Goal: Information Seeking & Learning: Learn about a topic

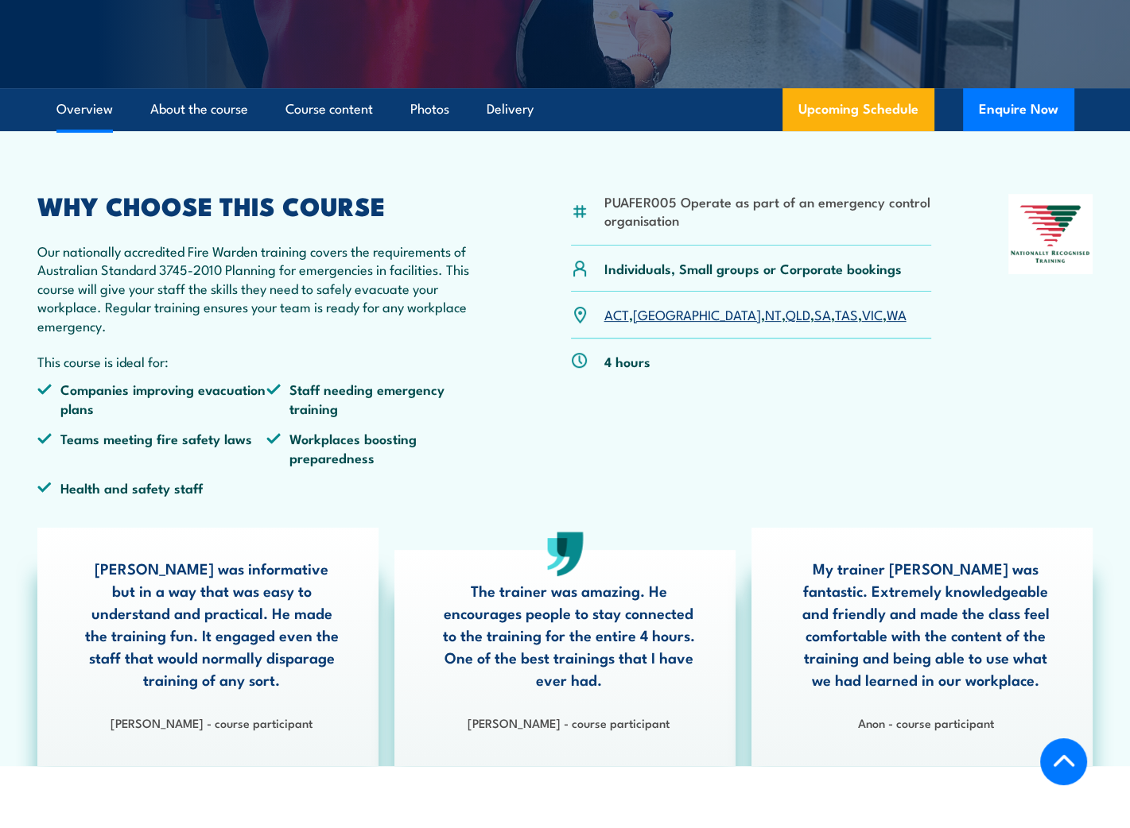
scroll to position [397, 0]
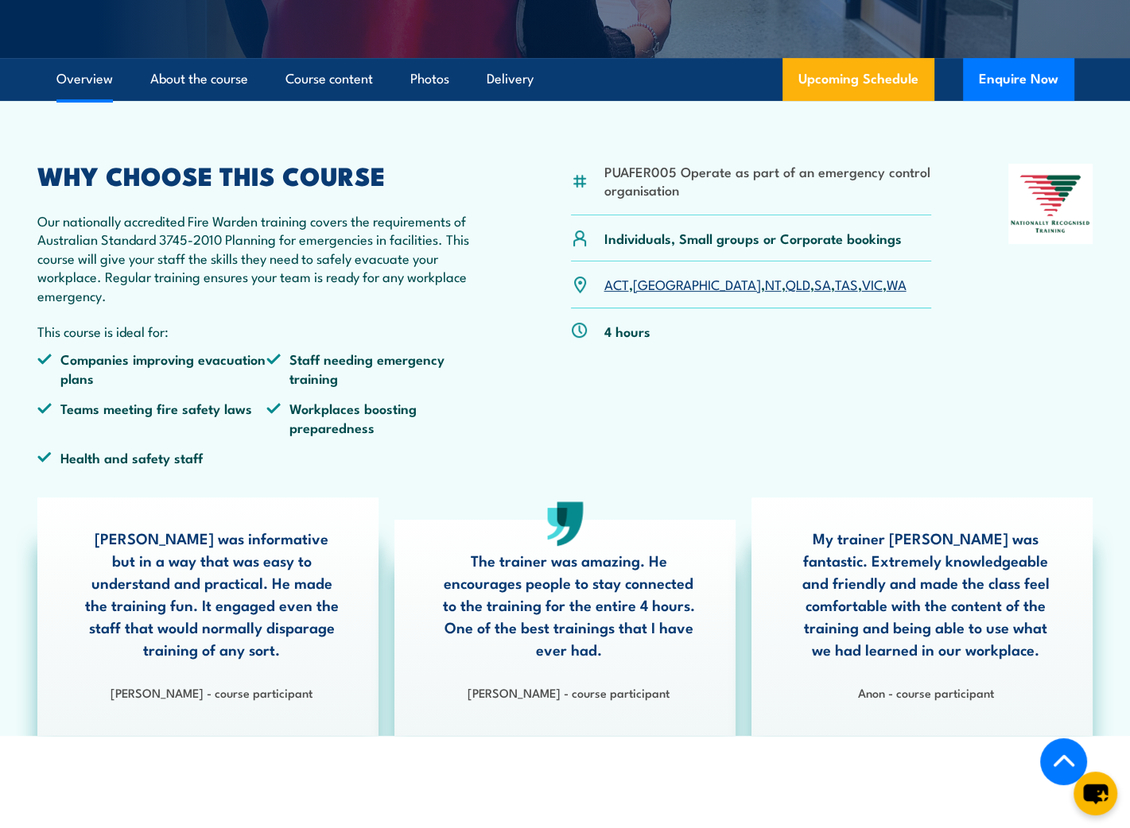
click at [312, 411] on li "Workplaces boosting preparedness" at bounding box center [380, 417] width 229 height 37
click at [312, 472] on ul "Companies improving evacuation plans Staff needing emergency training Teams mee…" at bounding box center [265, 414] width 457 height 129
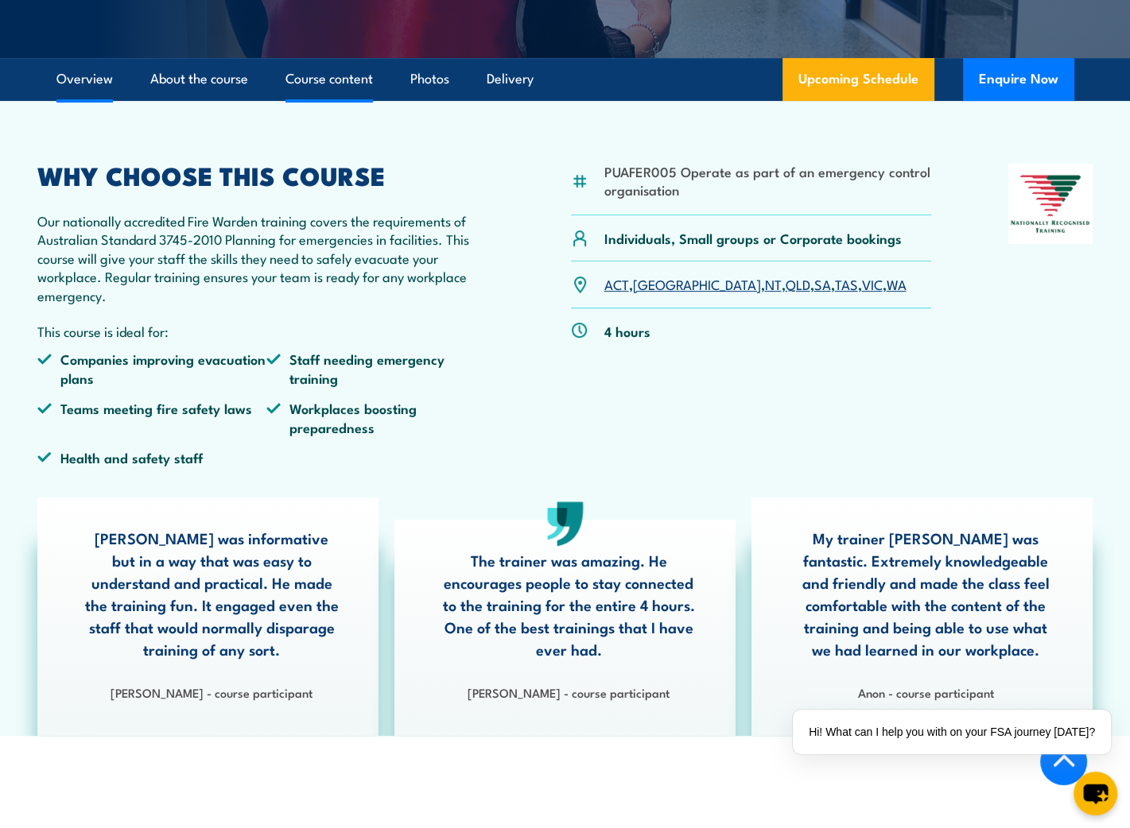
click at [361, 62] on link "Course content" at bounding box center [328, 79] width 87 height 42
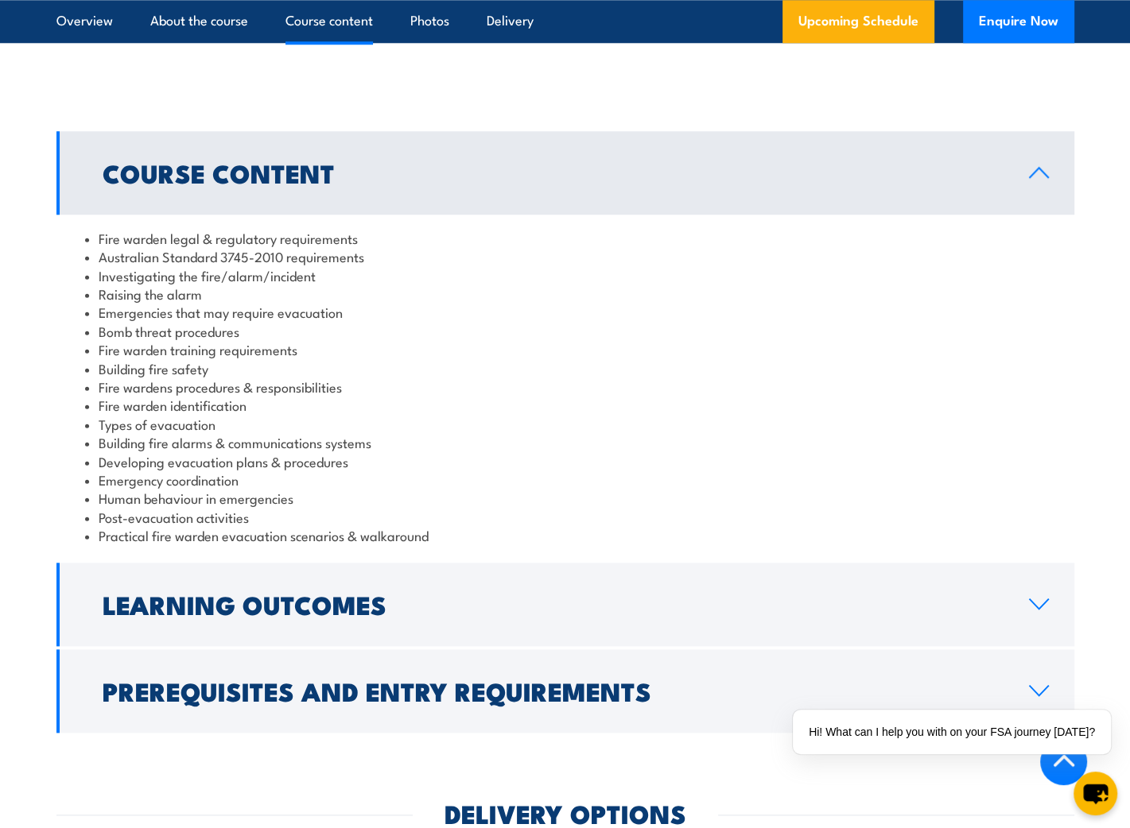
scroll to position [1574, 0]
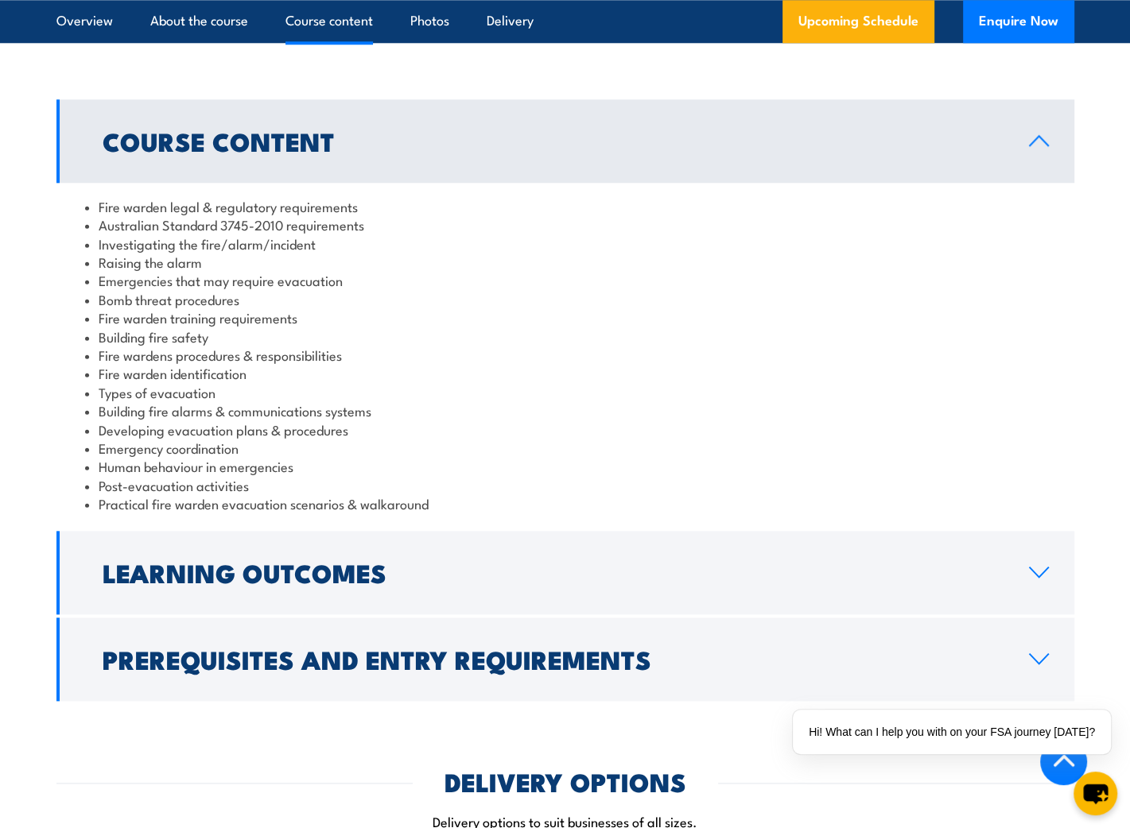
click at [269, 367] on li "Fire warden identification" at bounding box center [565, 373] width 960 height 18
click at [363, 476] on li "Post-evacuation activities" at bounding box center [565, 485] width 960 height 18
click at [463, 510] on li "Practical fire warden evacuation scenarios & walkaround" at bounding box center [565, 503] width 960 height 18
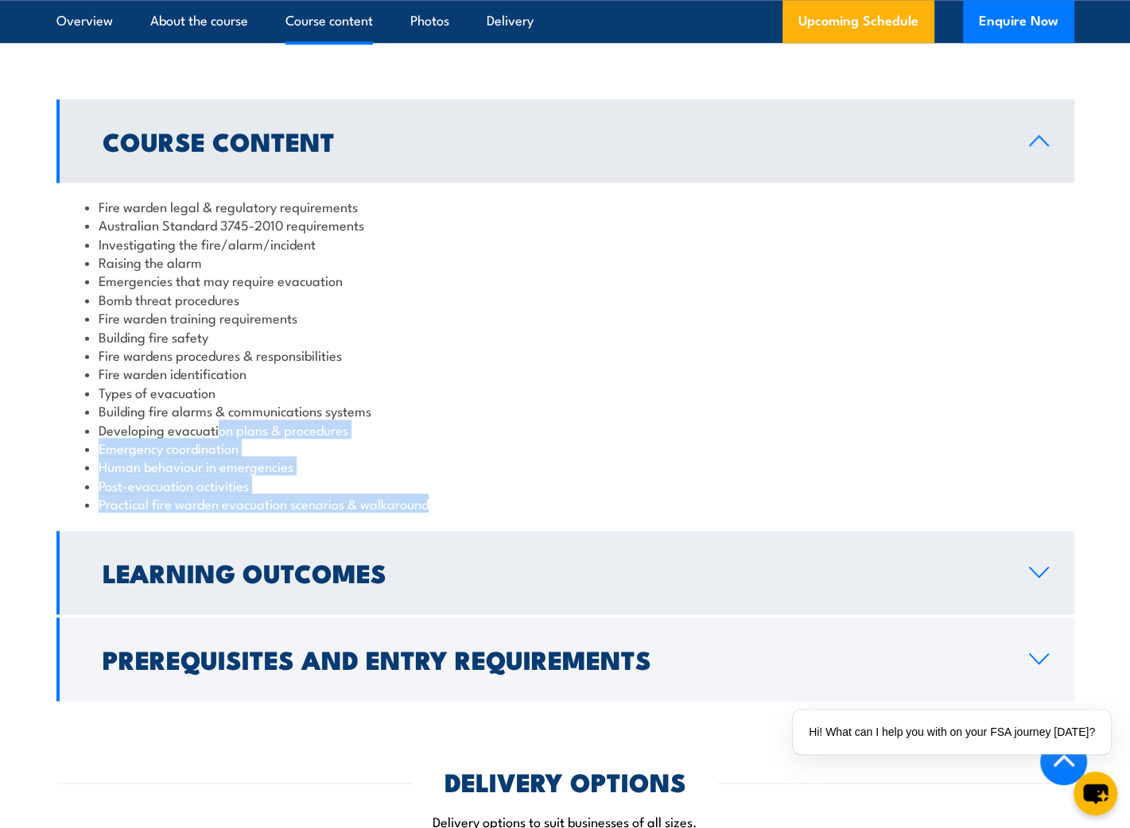
drag, startPoint x: 463, startPoint y: 510, endPoint x: 267, endPoint y: 541, distance: 198.9
click at [216, 425] on ul "Fire warden legal & regulatory requirements Australian Standard 3745-2010 requi…" at bounding box center [565, 355] width 960 height 316
click at [343, 591] on link "Learning Outcomes" at bounding box center [565, 572] width 1018 height 83
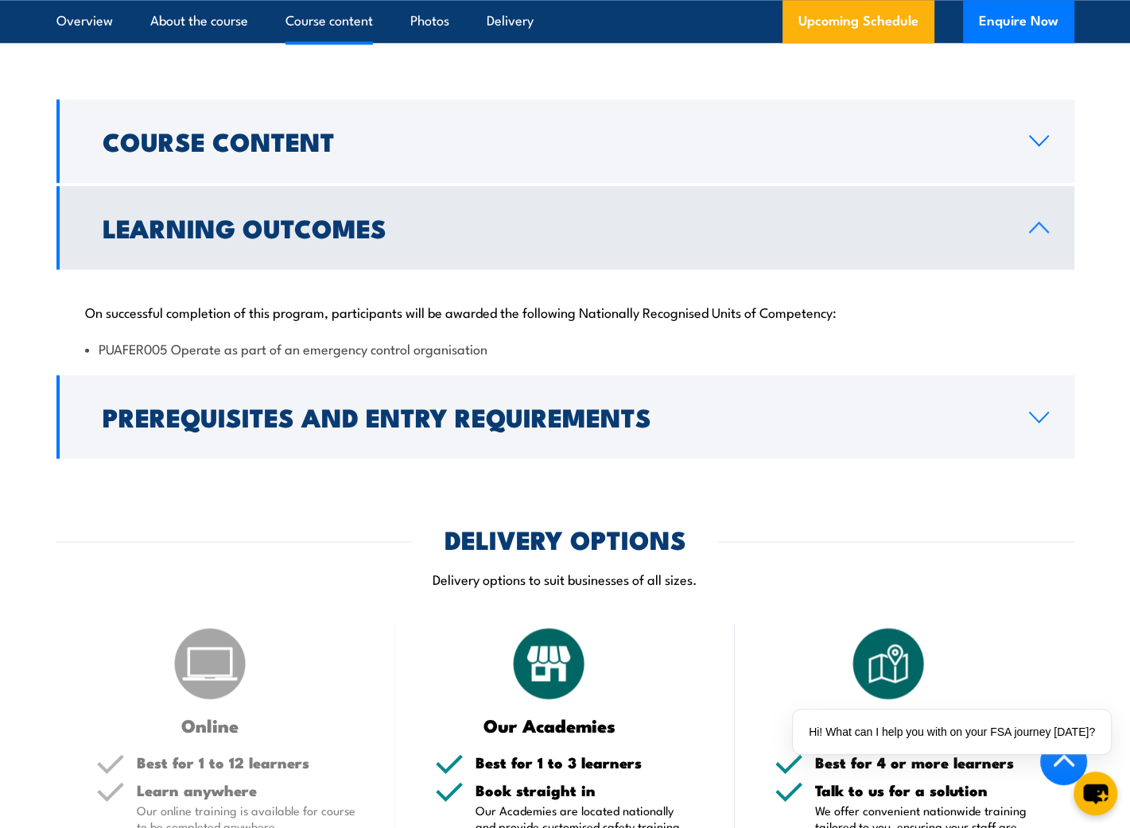
click at [510, 216] on h2 "Learning Outcomes" at bounding box center [553, 227] width 901 height 22
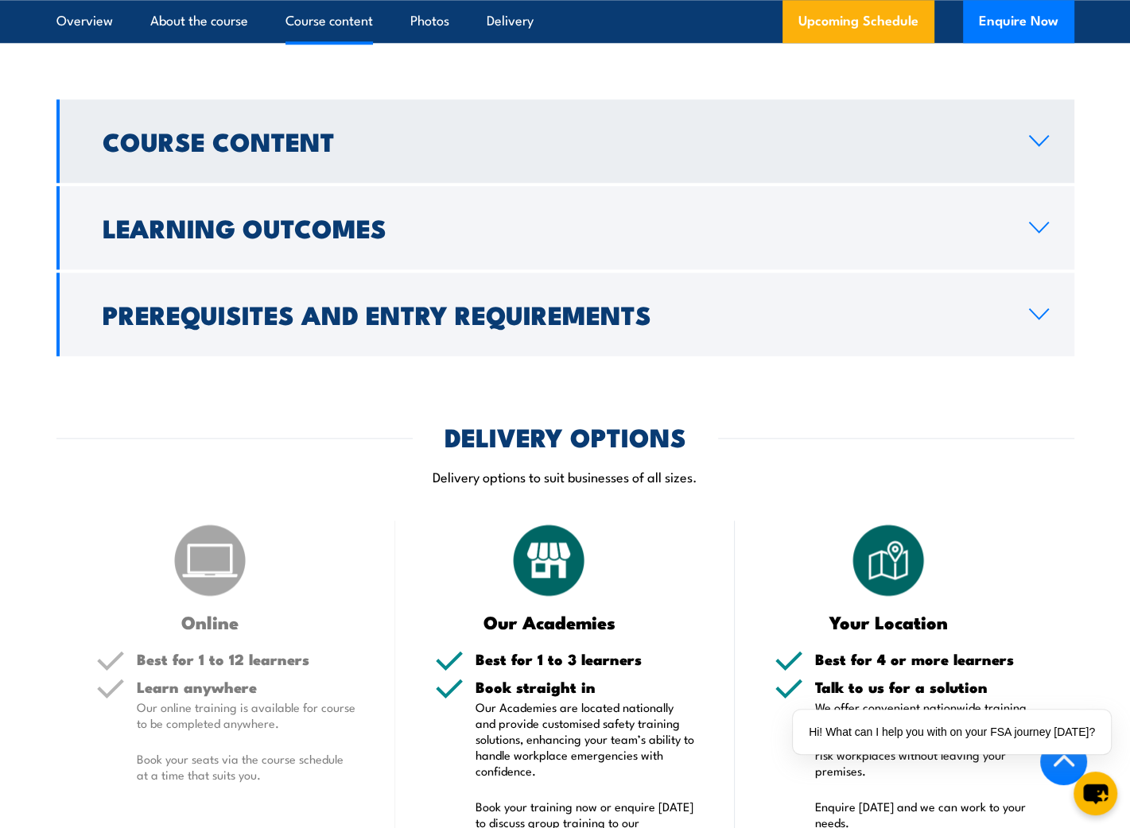
click at [432, 122] on link "Course Content" at bounding box center [565, 140] width 1018 height 83
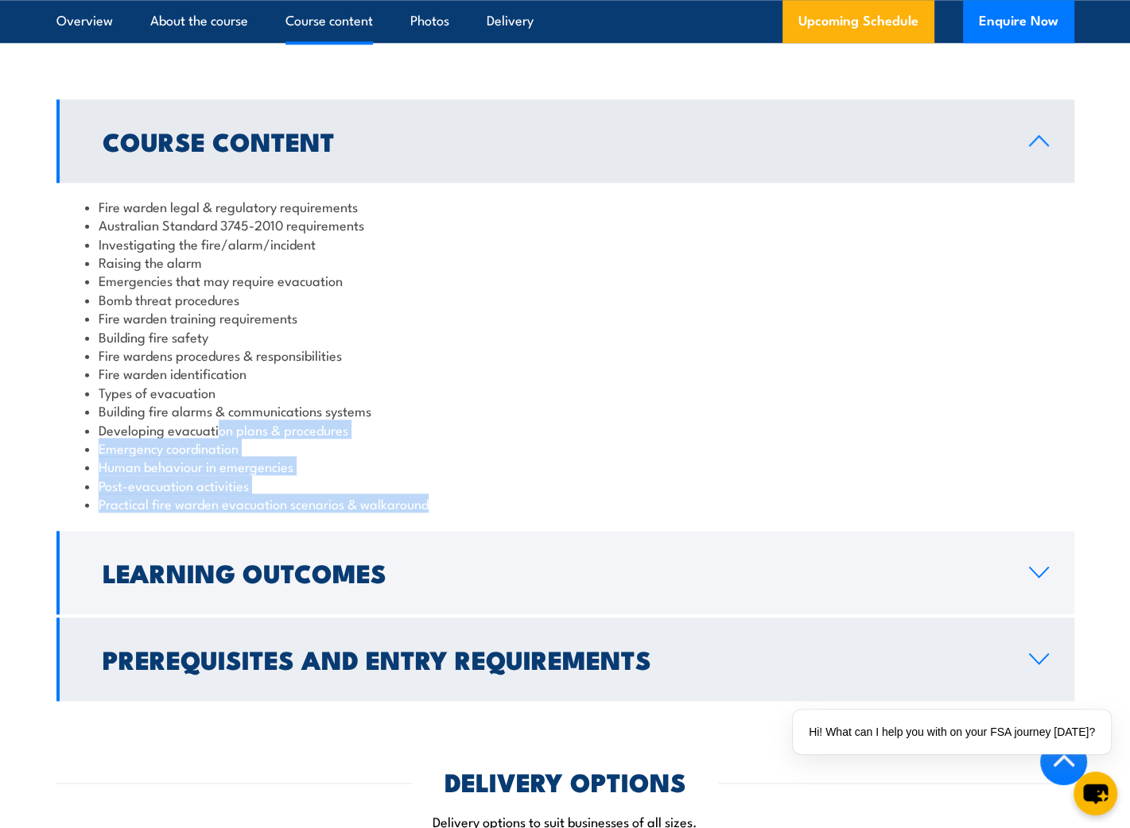
click at [548, 665] on h2 "Prerequisites and Entry Requirements" at bounding box center [553, 659] width 901 height 22
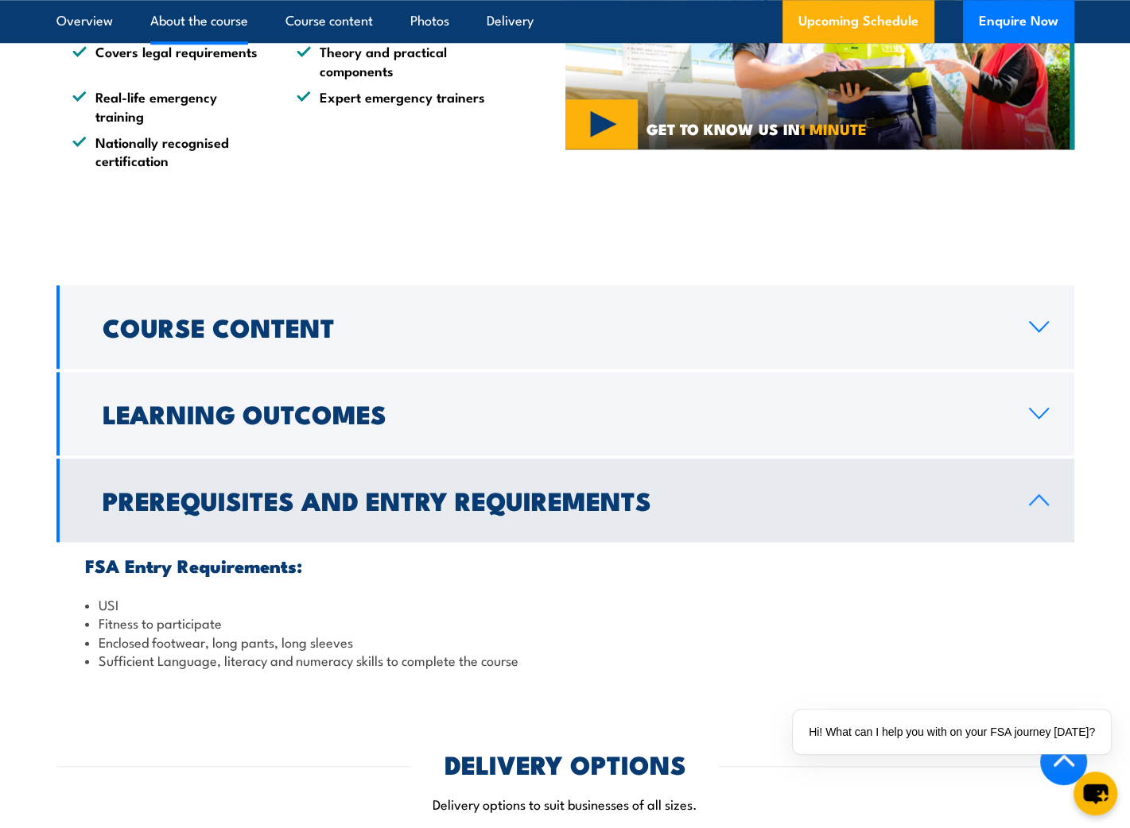
scroll to position [1414, 0]
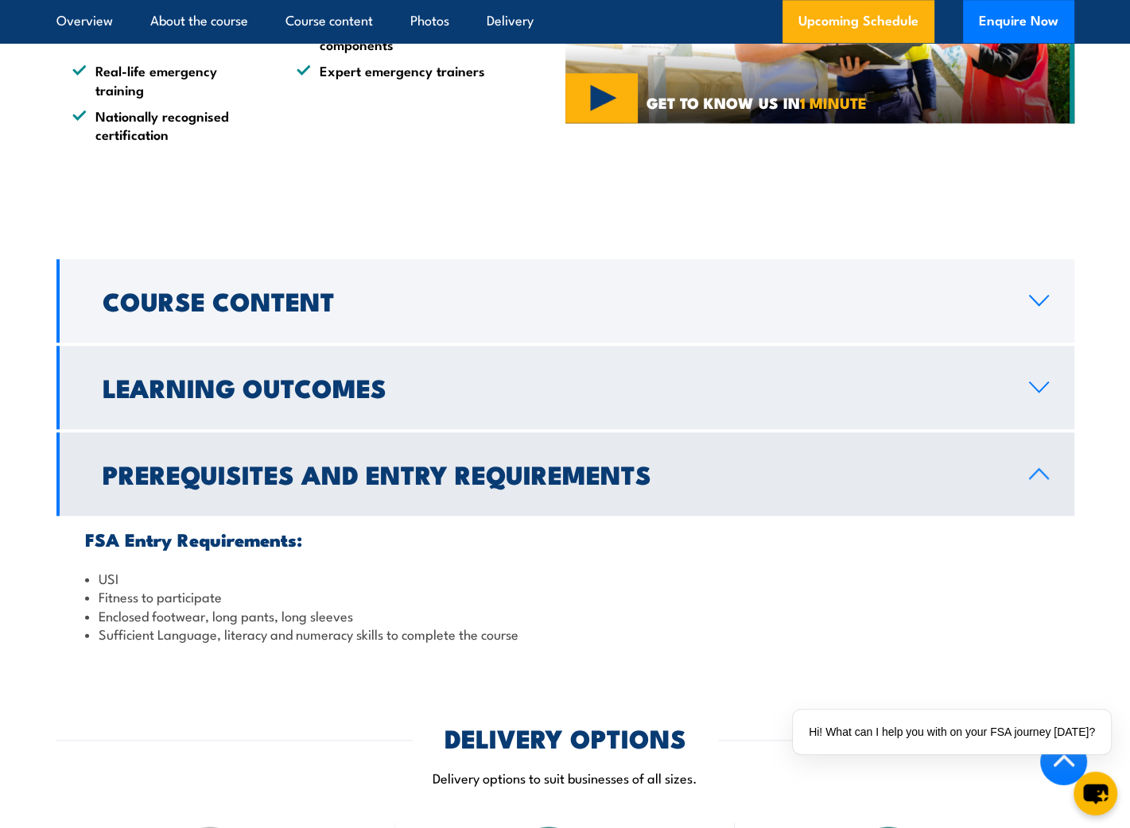
click at [145, 377] on h2 "Learning Outcomes" at bounding box center [553, 387] width 901 height 22
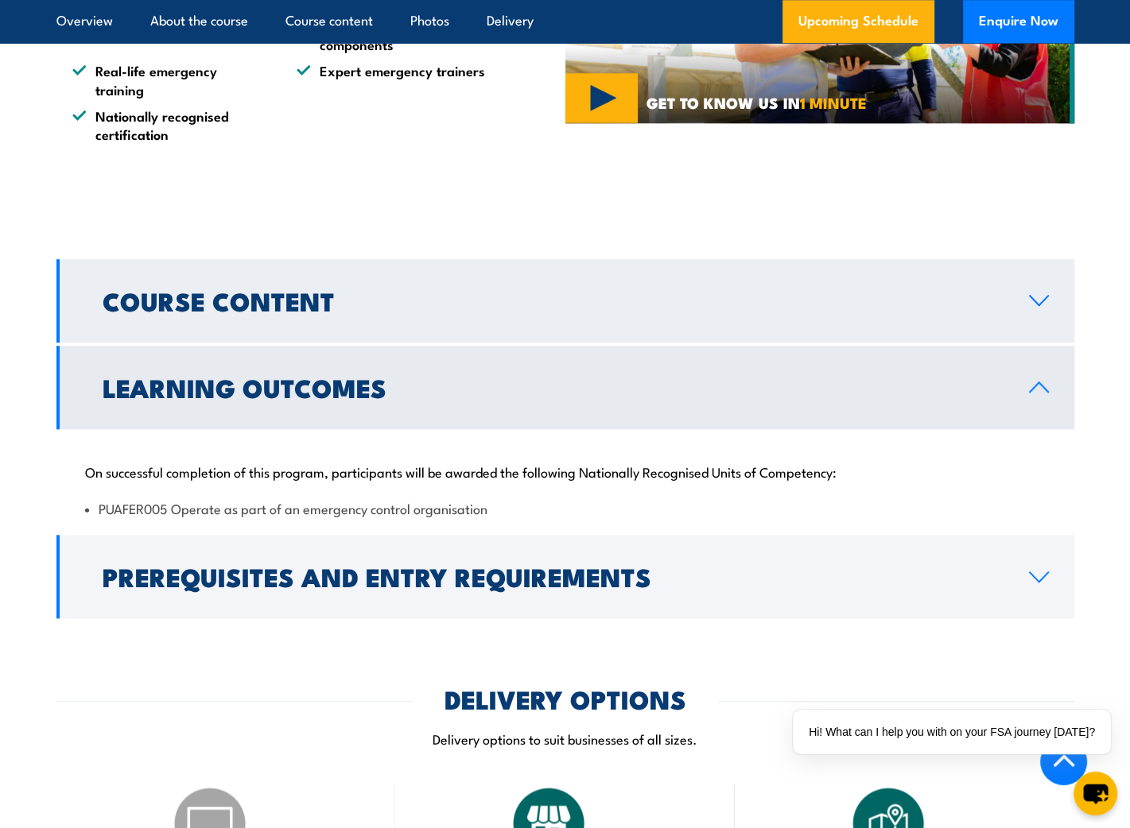
click at [180, 293] on h2 "Course Content" at bounding box center [553, 300] width 901 height 22
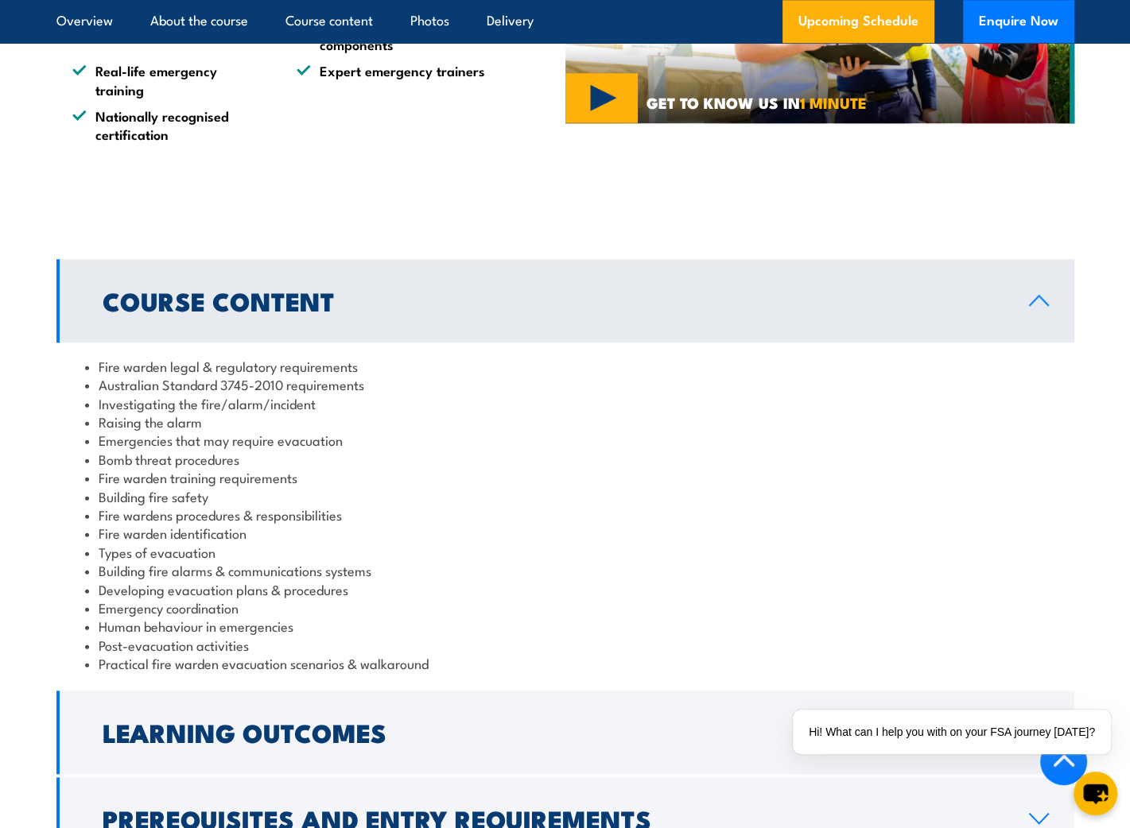
click at [183, 424] on li "Raising the alarm" at bounding box center [565, 422] width 960 height 18
click at [165, 534] on li "Fire warden identification" at bounding box center [565, 533] width 960 height 18
click at [170, 562] on li "Building fire alarms & communications systems" at bounding box center [565, 570] width 960 height 18
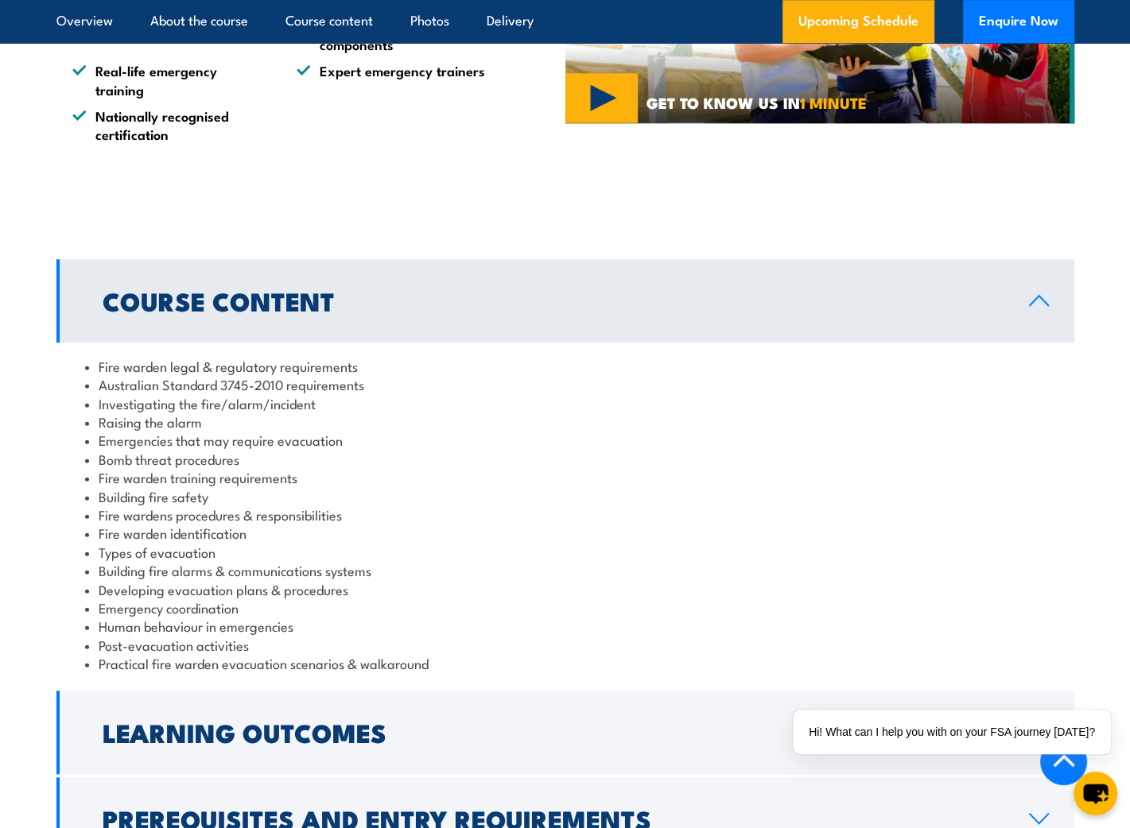
click at [170, 562] on li "Building fire alarms & communications systems" at bounding box center [565, 570] width 960 height 18
click at [187, 591] on li "Developing evacuation plans & procedures" at bounding box center [565, 589] width 960 height 18
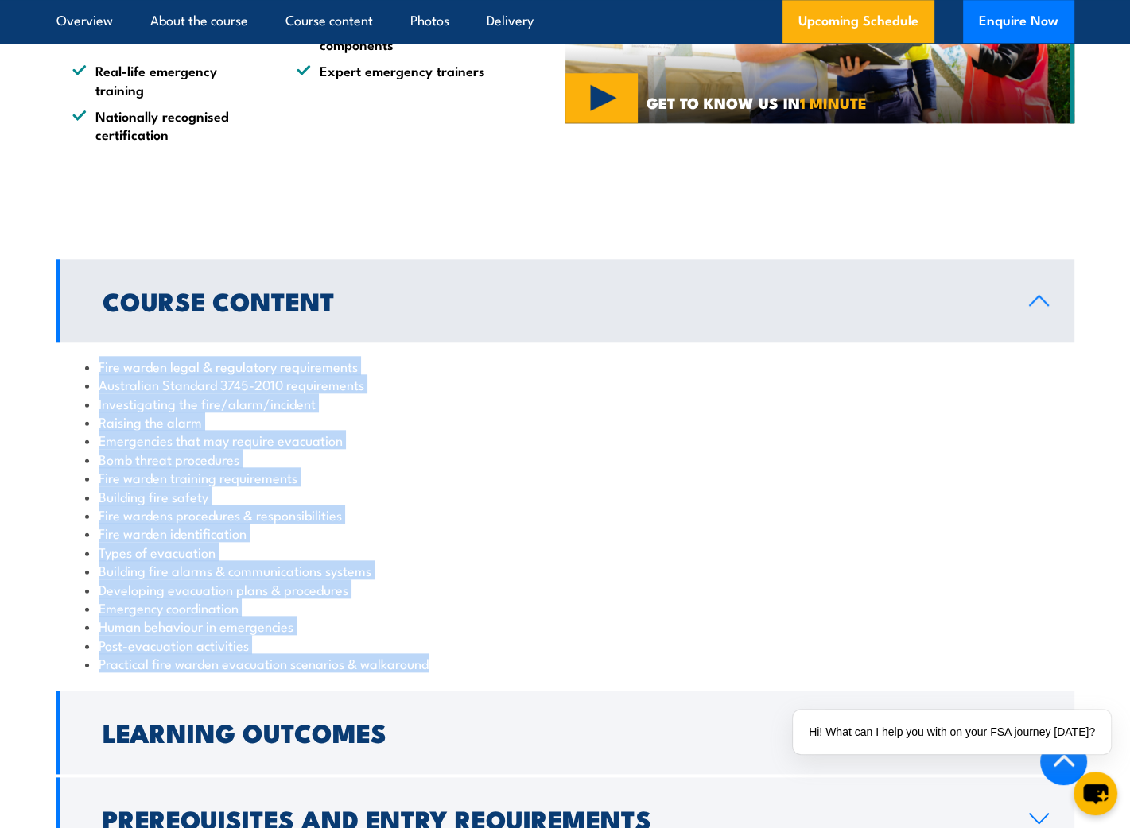
drag, startPoint x: 474, startPoint y: 661, endPoint x: 56, endPoint y: 353, distance: 518.5
click at [56, 353] on div "Fire warden legal & regulatory requirements Australian Standard 3745-2010 requi…" at bounding box center [565, 515] width 1018 height 345
copy ul "Fire warden legal & regulatory requirements Australian Standard 3745-2010 requi…"
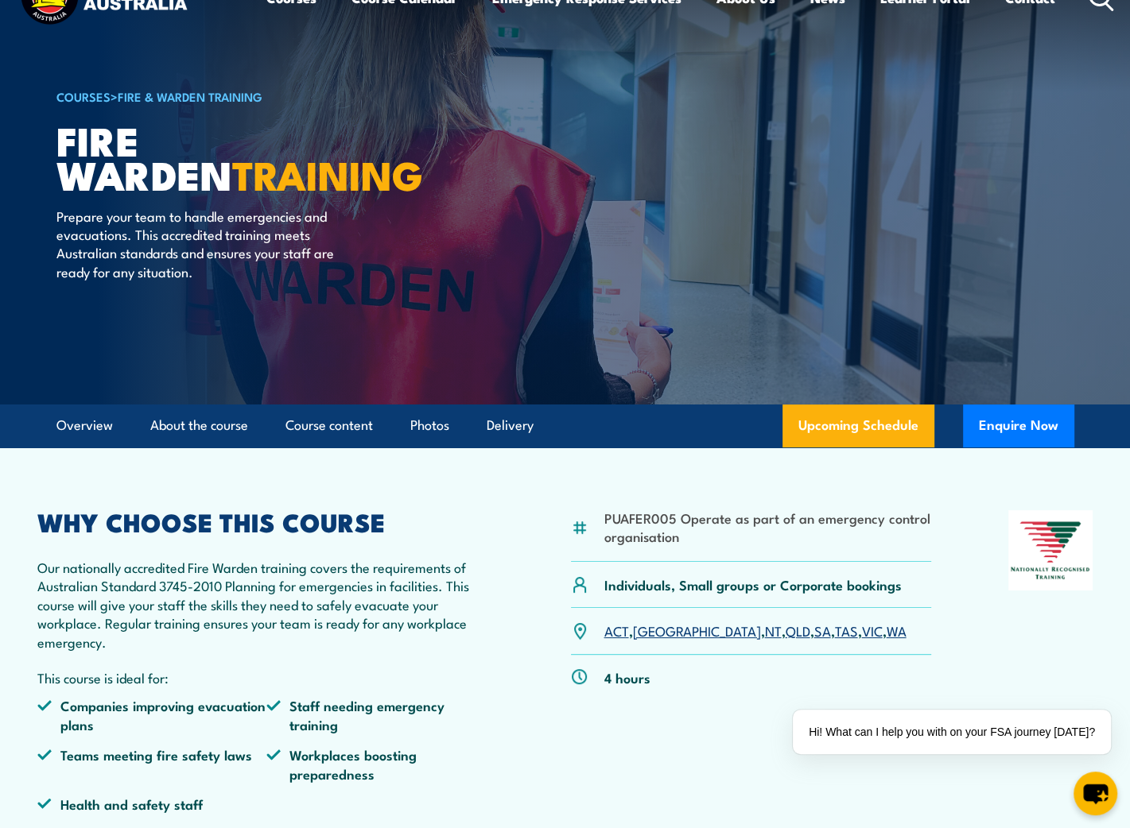
scroll to position [0, 0]
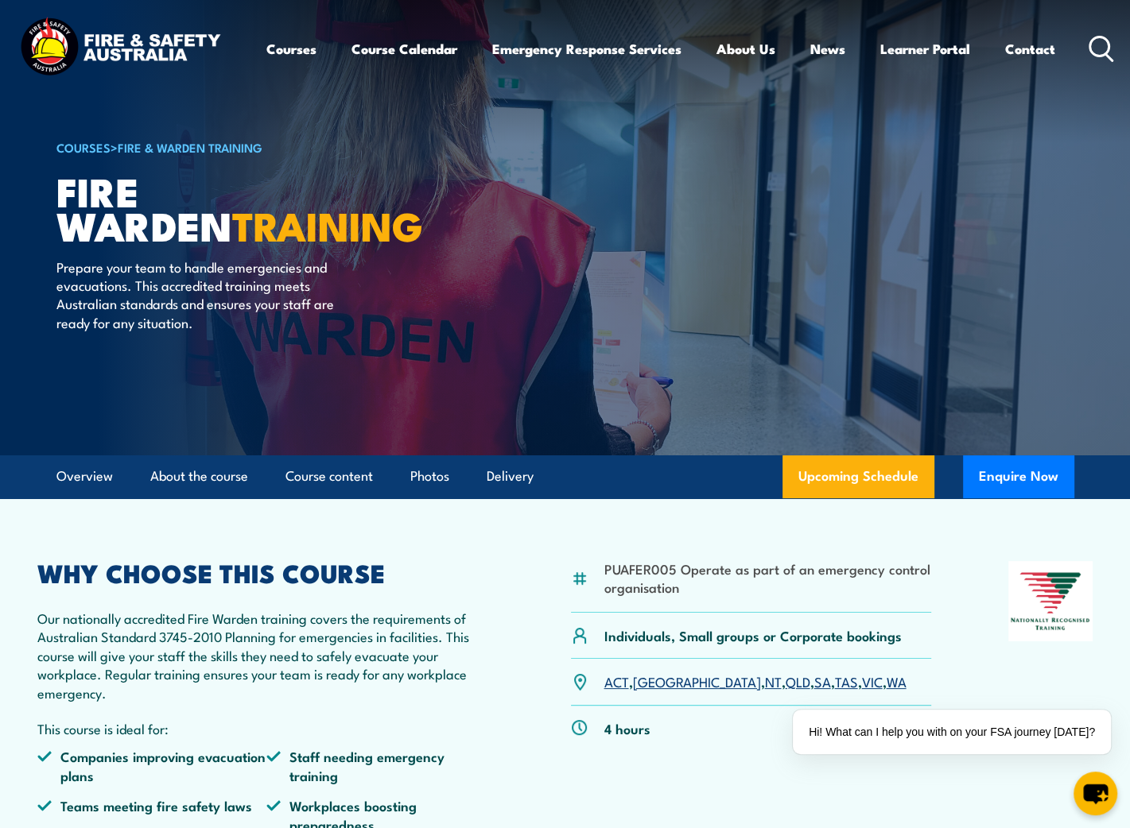
click at [1103, 47] on icon at bounding box center [1100, 49] width 25 height 26
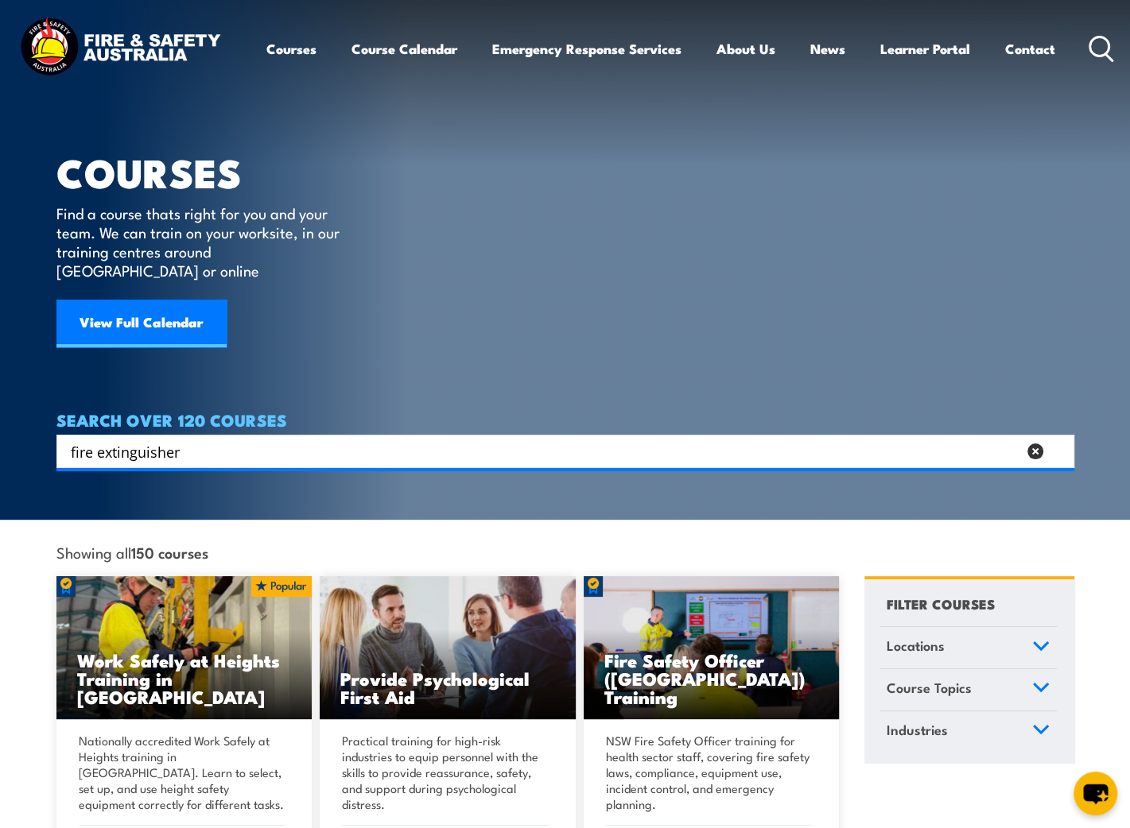
type input "fire extinguisher"
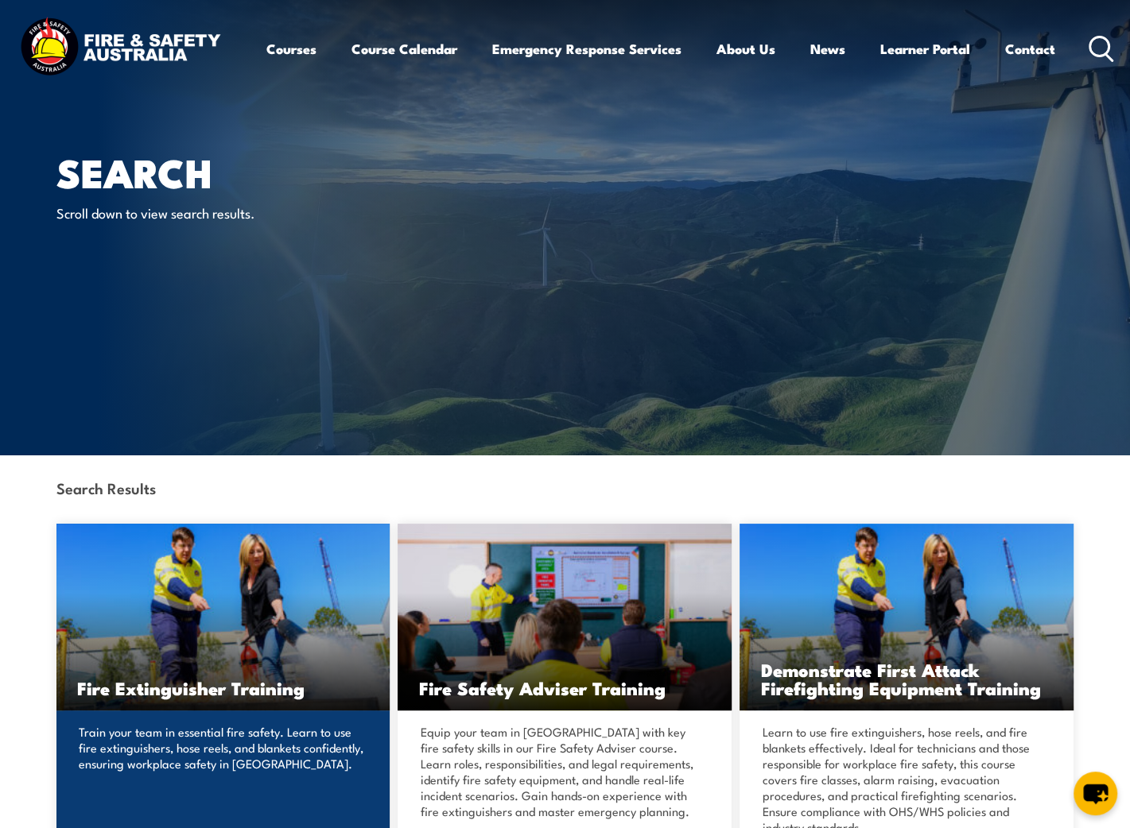
click at [231, 747] on p "Train your team in essential fire safety. Learn to use fire extinguishers, hose…" at bounding box center [221, 748] width 285 height 48
click at [260, 681] on h3 "Fire Extinguisher Training" at bounding box center [223, 688] width 293 height 18
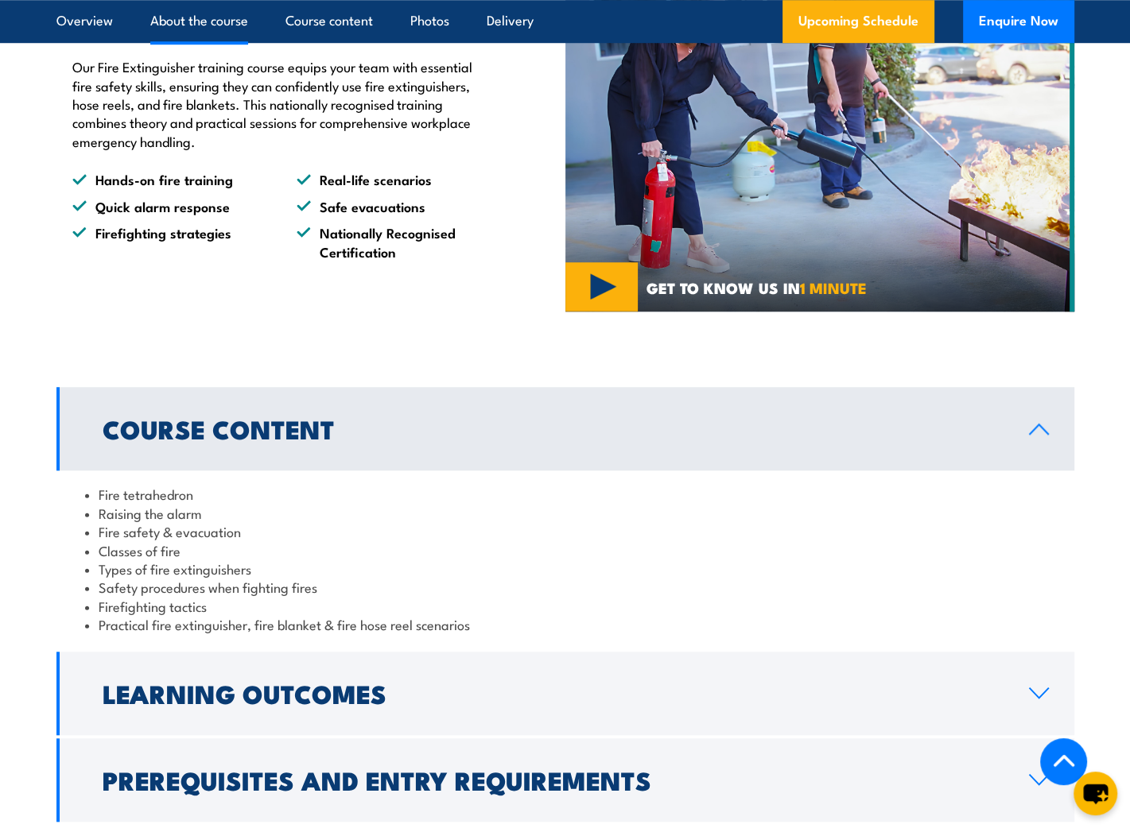
scroll to position [1192, 0]
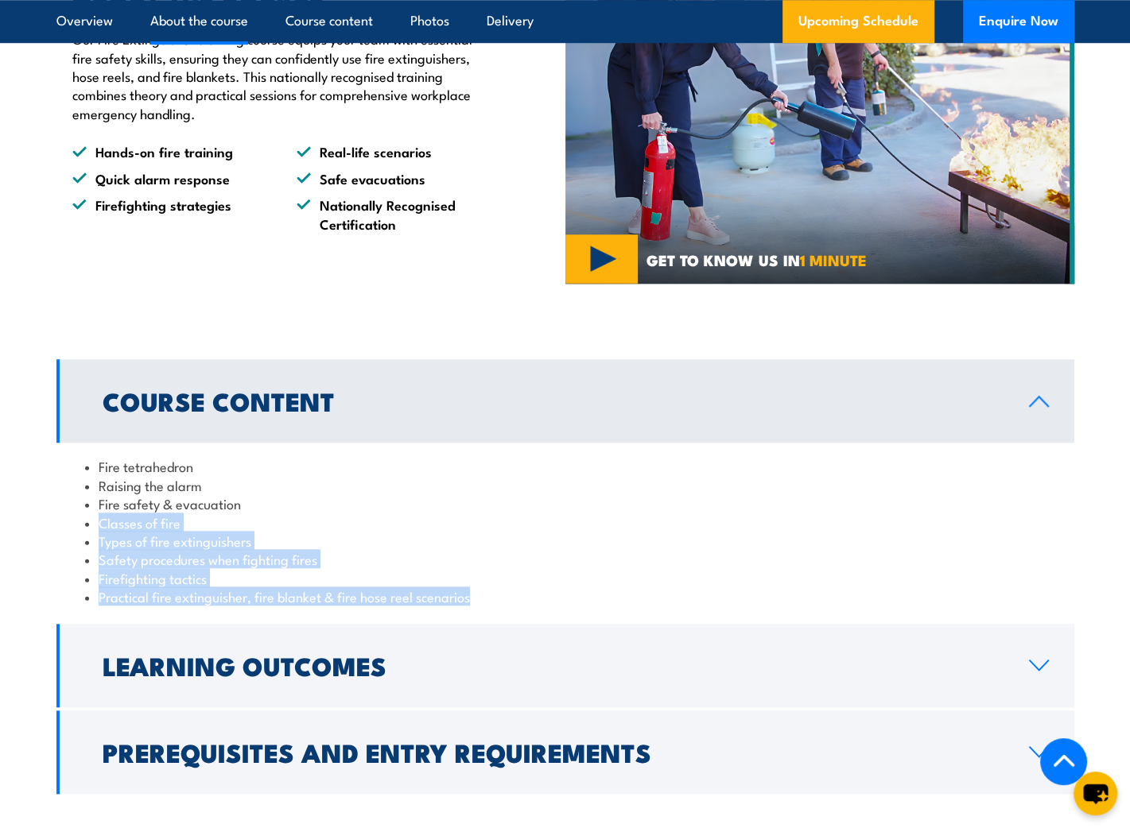
drag, startPoint x: 96, startPoint y: 522, endPoint x: 525, endPoint y: 600, distance: 436.3
click at [525, 600] on ul "Fire tetrahedron Raising the alarm Fire safety & evacuation Classes of fire Typ…" at bounding box center [565, 531] width 960 height 149
click at [110, 503] on li "Fire safety & evacuation" at bounding box center [565, 503] width 960 height 18
drag, startPoint x: 95, startPoint y: 518, endPoint x: 550, endPoint y: 599, distance: 461.8
click at [550, 599] on ul "Fire tetrahedron Raising the alarm Fire safety & evacuation Classes of fire Typ…" at bounding box center [565, 531] width 960 height 149
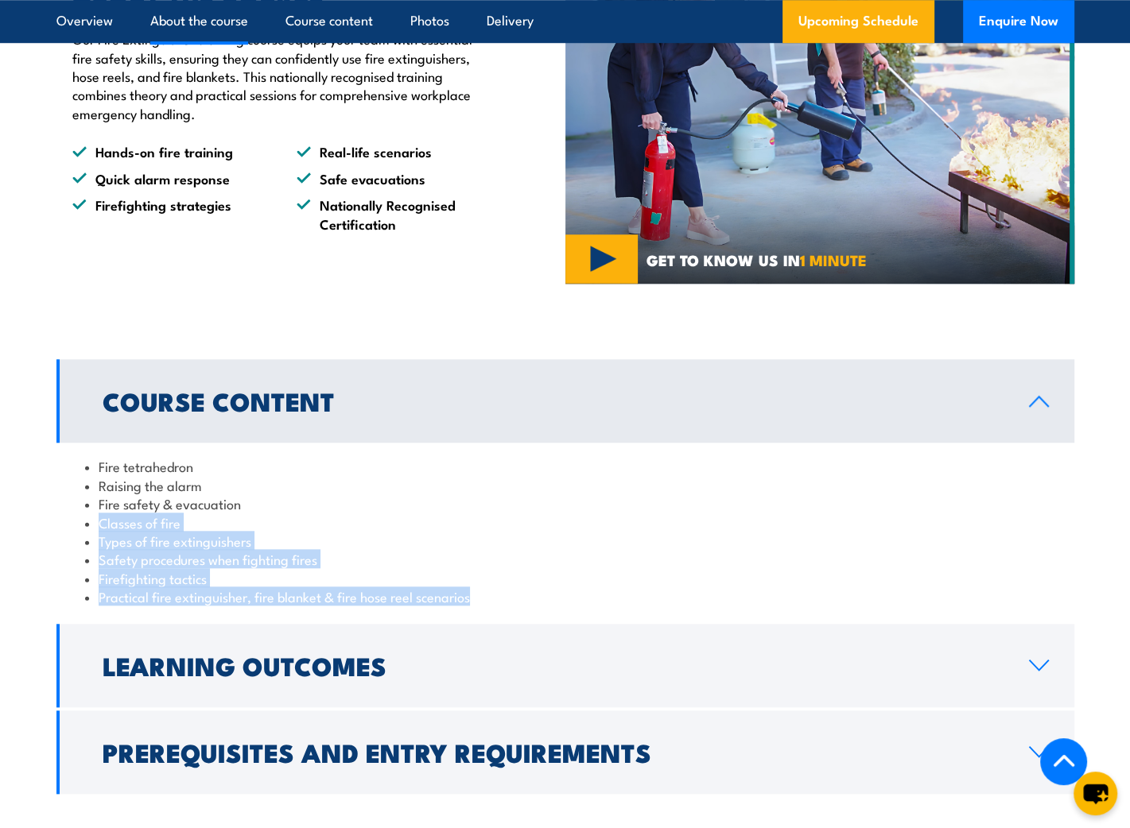
copy ul "Classes of fire Types of fire extinguishers Safety procedures when fighting fir…"
click at [474, 506] on li "Fire safety & evacuation" at bounding box center [565, 503] width 960 height 18
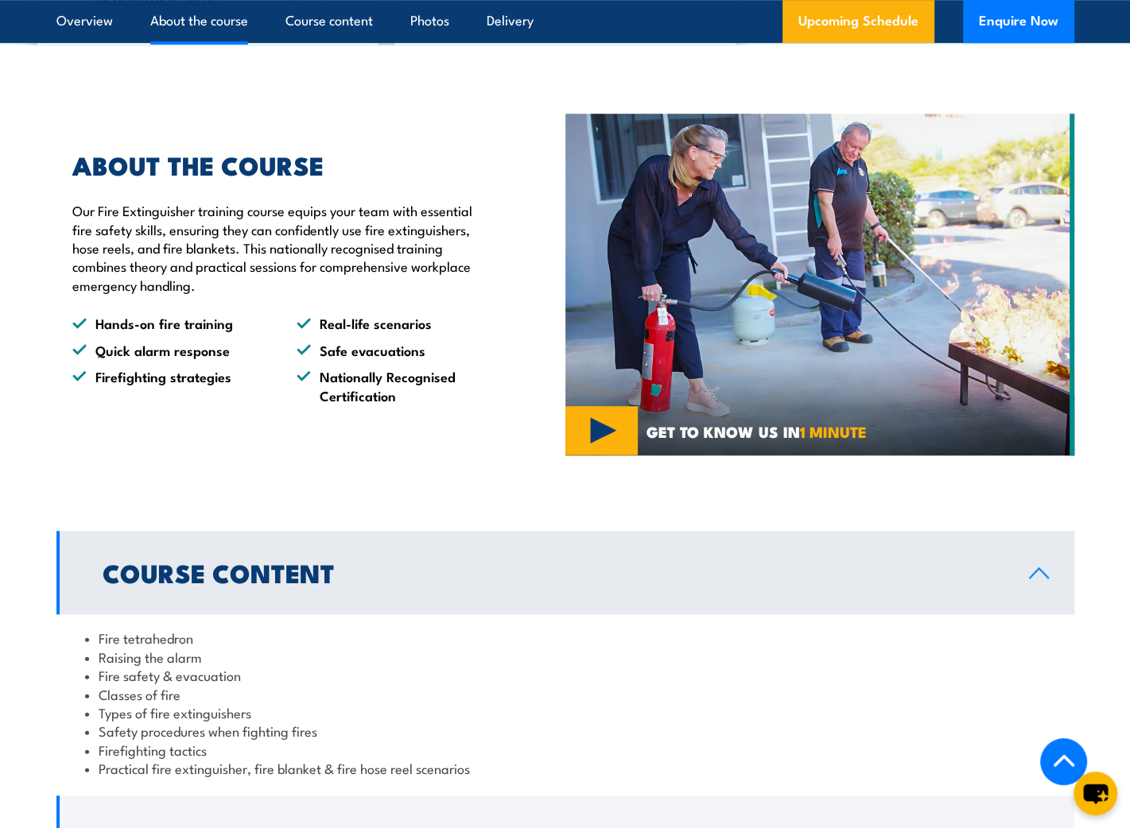
scroll to position [1033, 0]
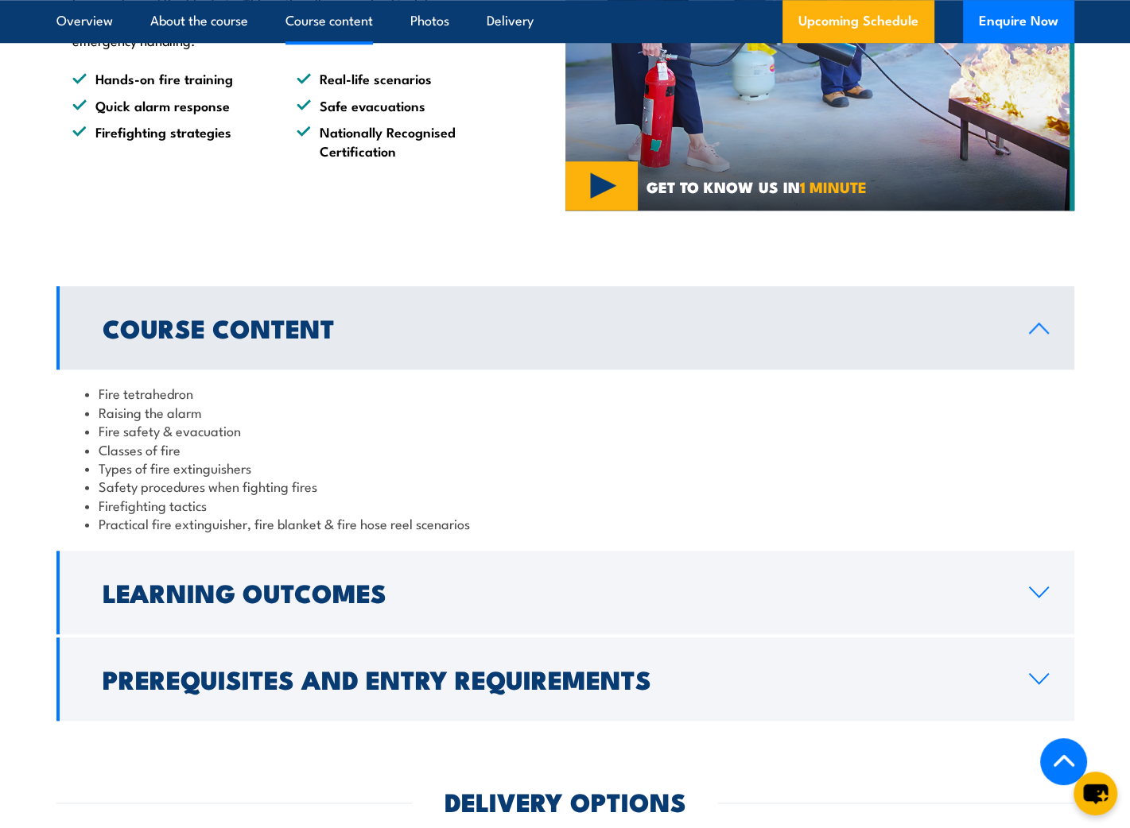
scroll to position [1510, 0]
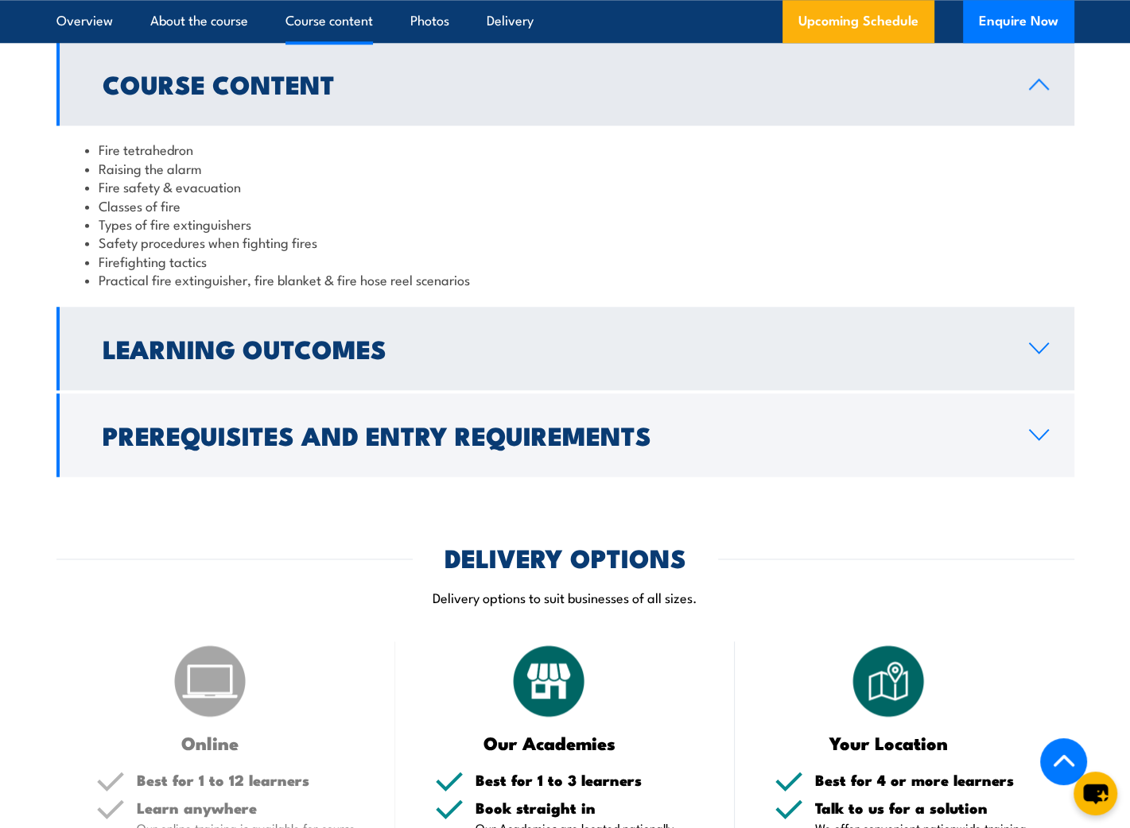
click at [273, 337] on h2 "Learning Outcomes" at bounding box center [553, 348] width 901 height 22
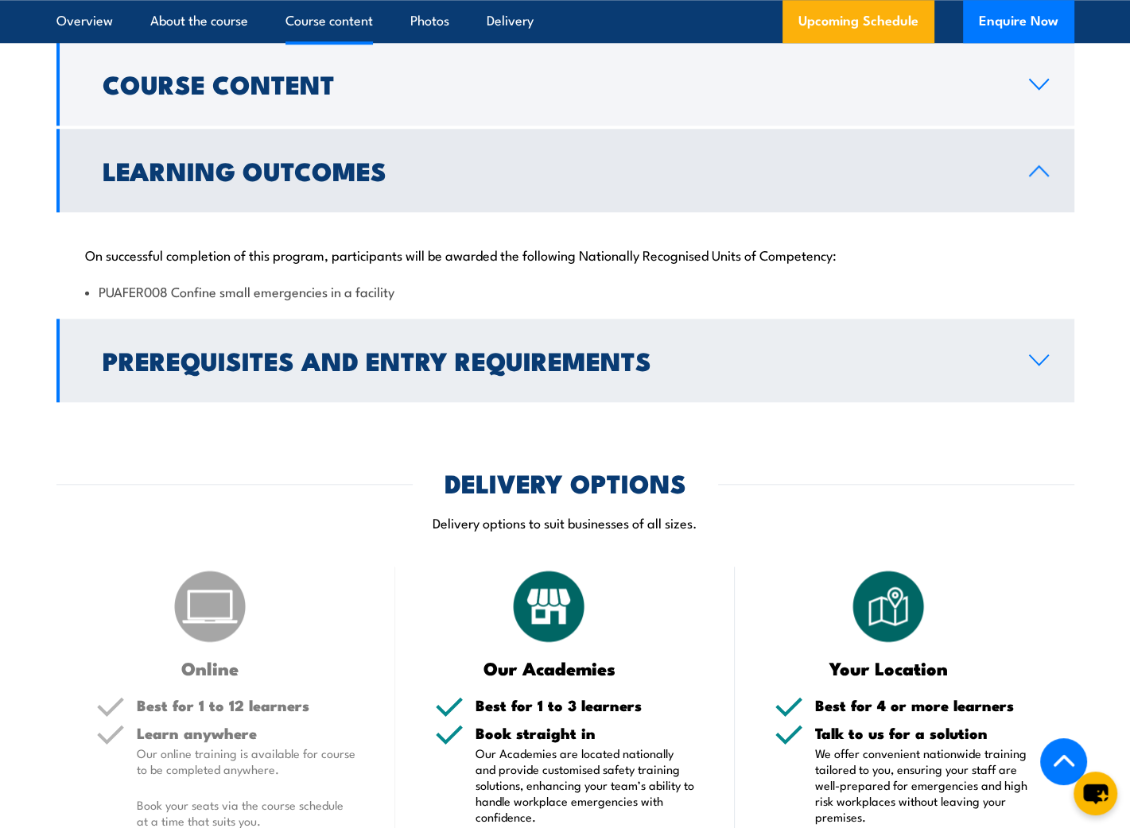
click at [304, 349] on h2 "Prerequisites and Entry Requirements" at bounding box center [553, 360] width 901 height 22
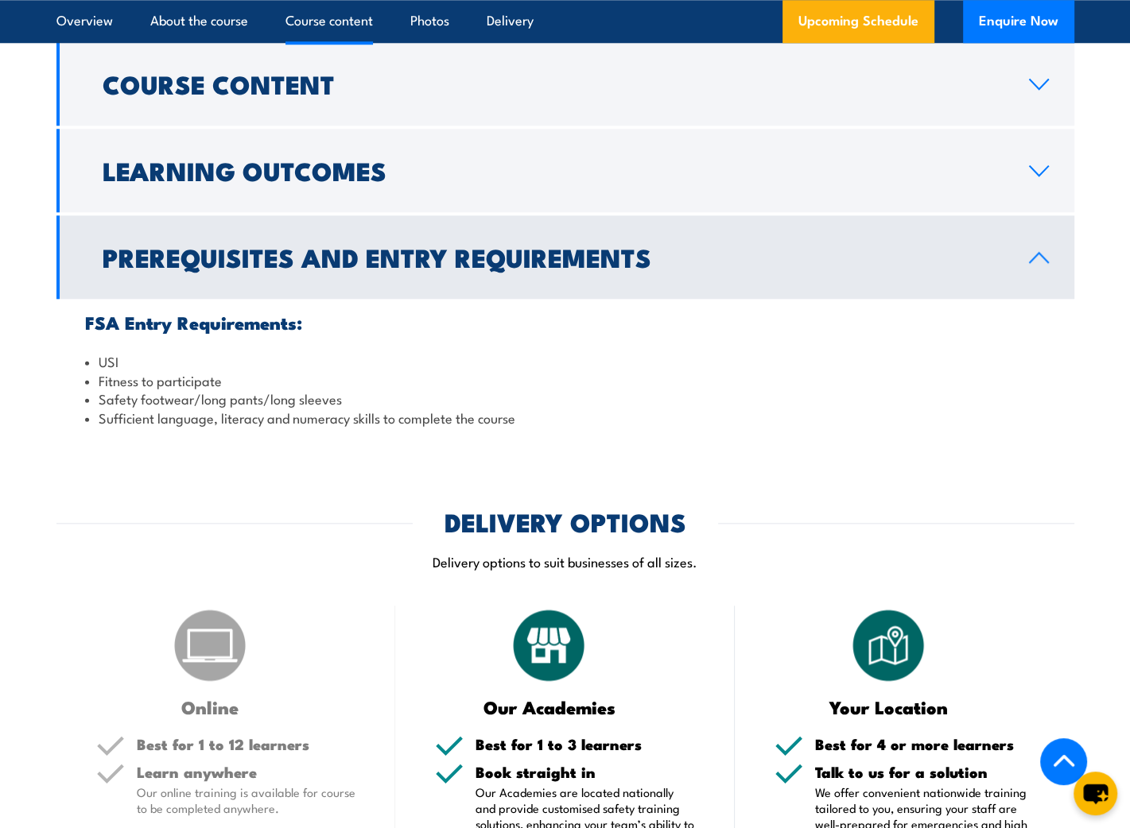
click at [274, 275] on link "Prerequisites and Entry Requirements" at bounding box center [565, 256] width 1018 height 83
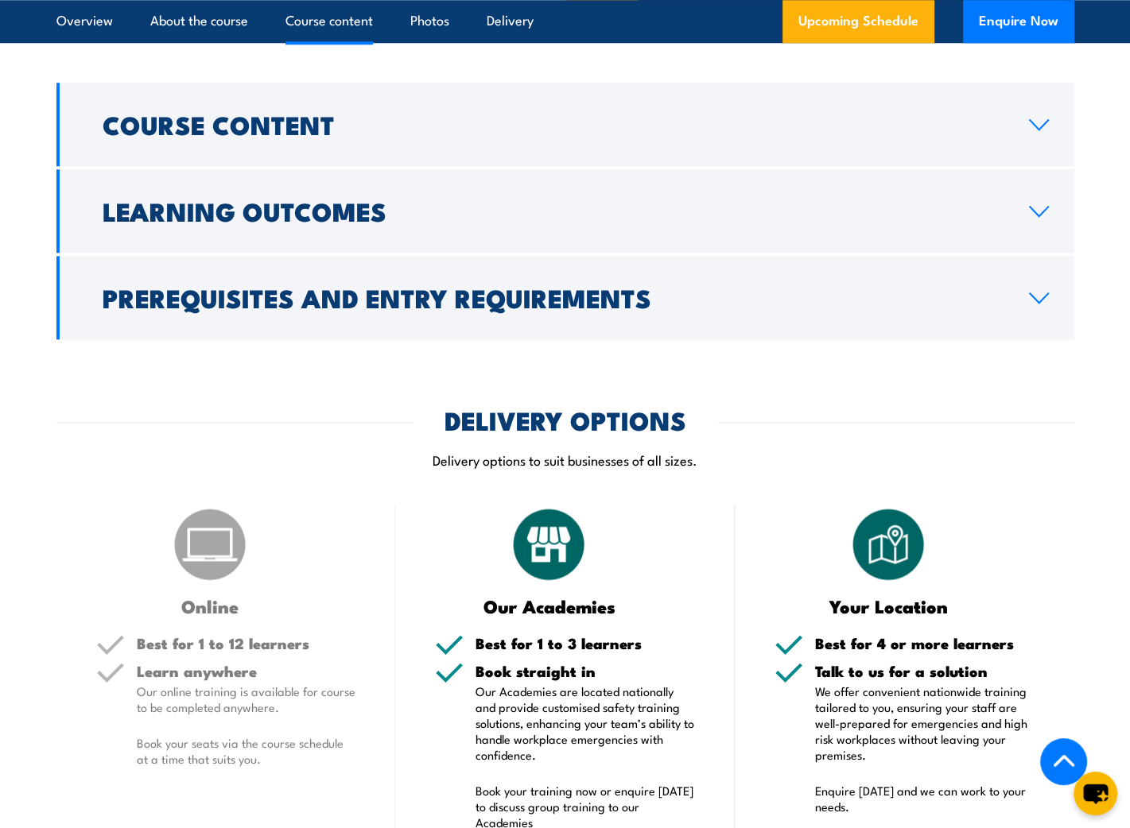
scroll to position [1430, 0]
